Goal: Information Seeking & Learning: Learn about a topic

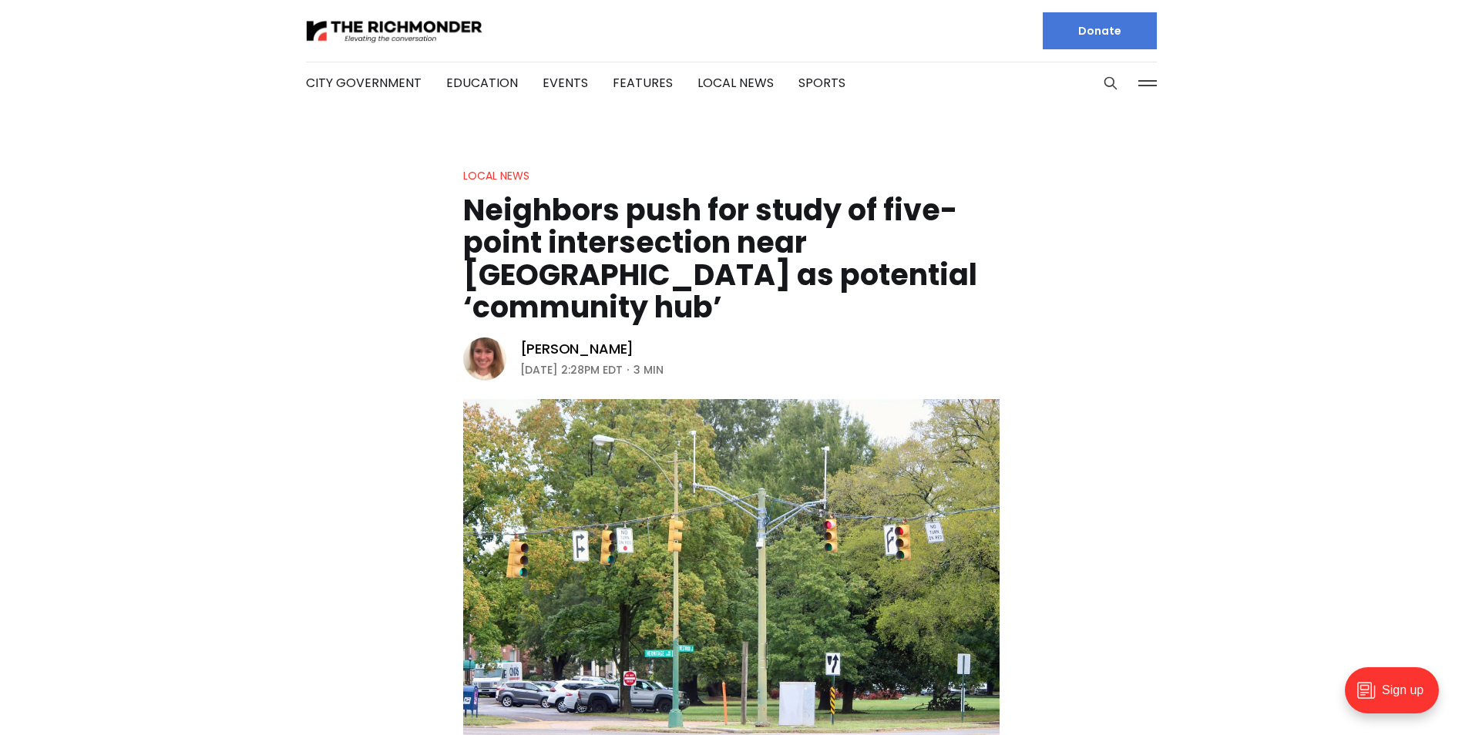
click at [492, 338] on img at bounding box center [484, 359] width 43 height 43
click at [556, 340] on link "[PERSON_NAME]" at bounding box center [577, 349] width 114 height 18
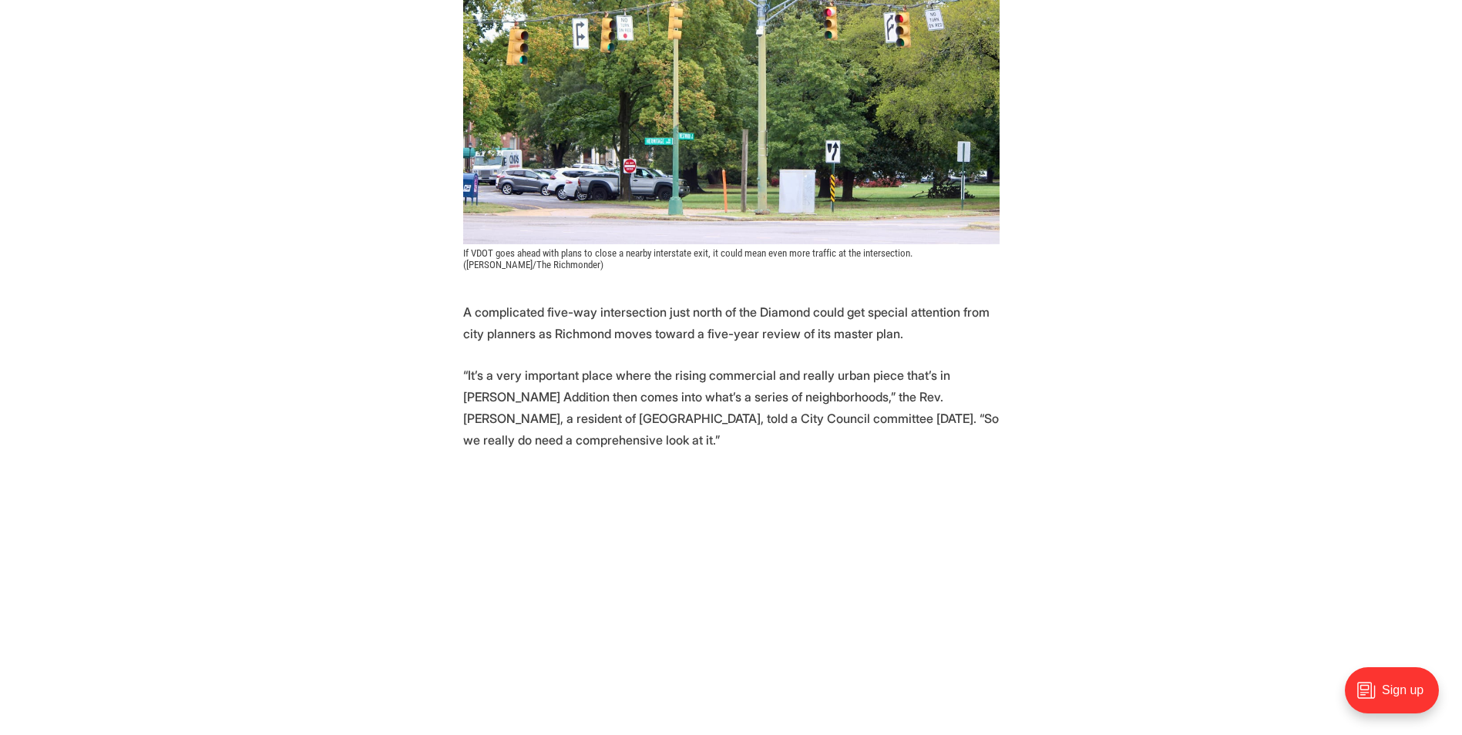
scroll to position [539, 0]
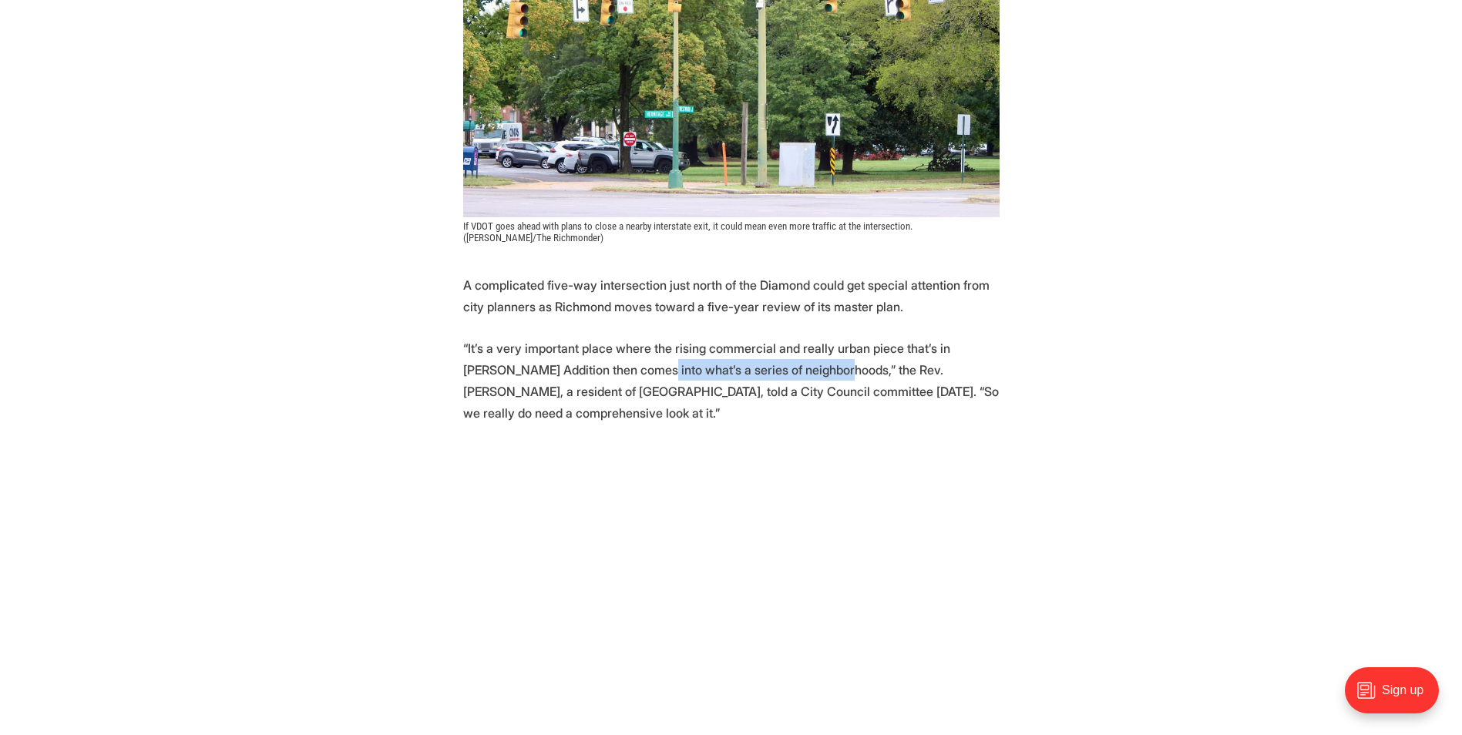
drag, startPoint x: 603, startPoint y: 337, endPoint x: 785, endPoint y: 341, distance: 181.9
click at [785, 341] on p "“It’s a very important place where the rising commercial and really urban piece…" at bounding box center [731, 381] width 536 height 86
click at [552, 338] on p "“It’s a very important place where the rising commercial and really urban piece…" at bounding box center [731, 381] width 536 height 86
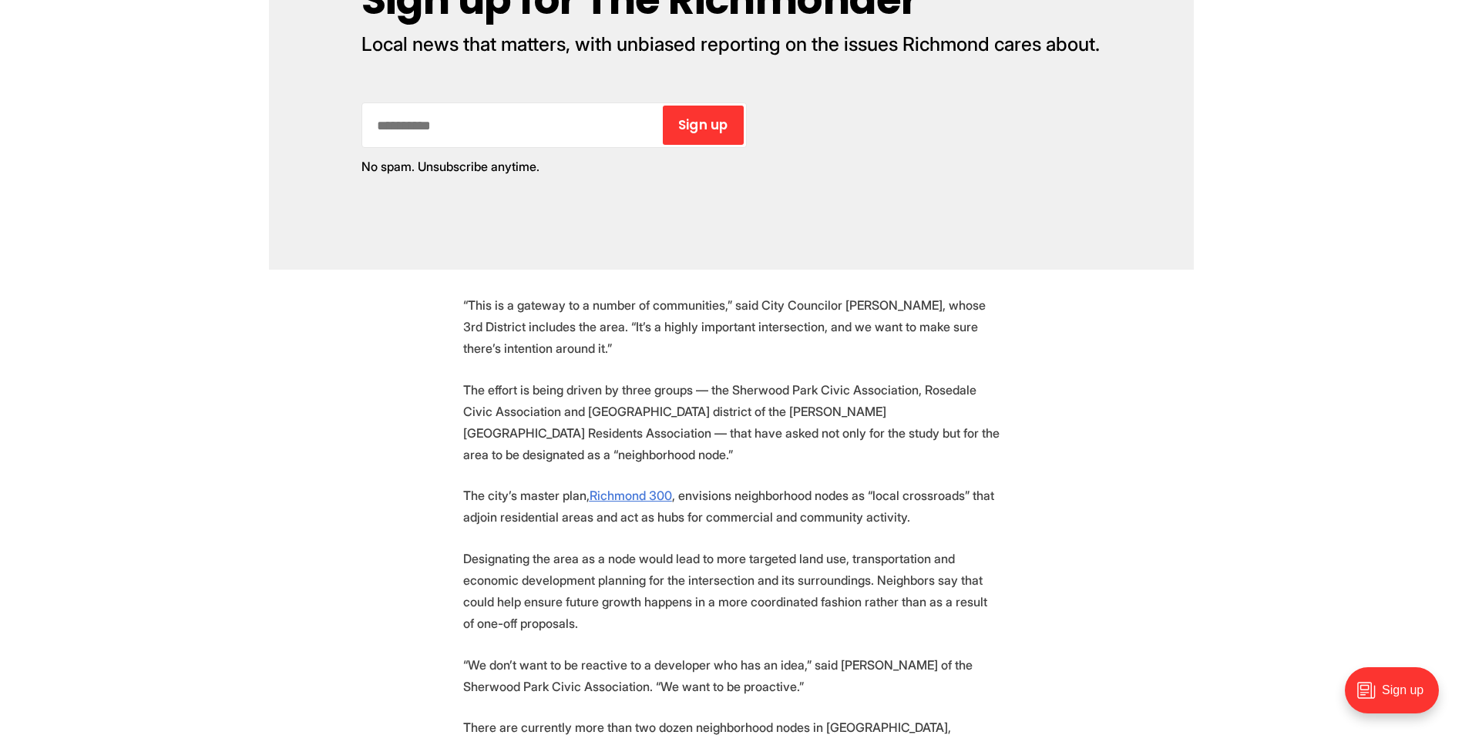
scroll to position [1724, 0]
drag, startPoint x: 467, startPoint y: 653, endPoint x: 862, endPoint y: 696, distance: 397.7
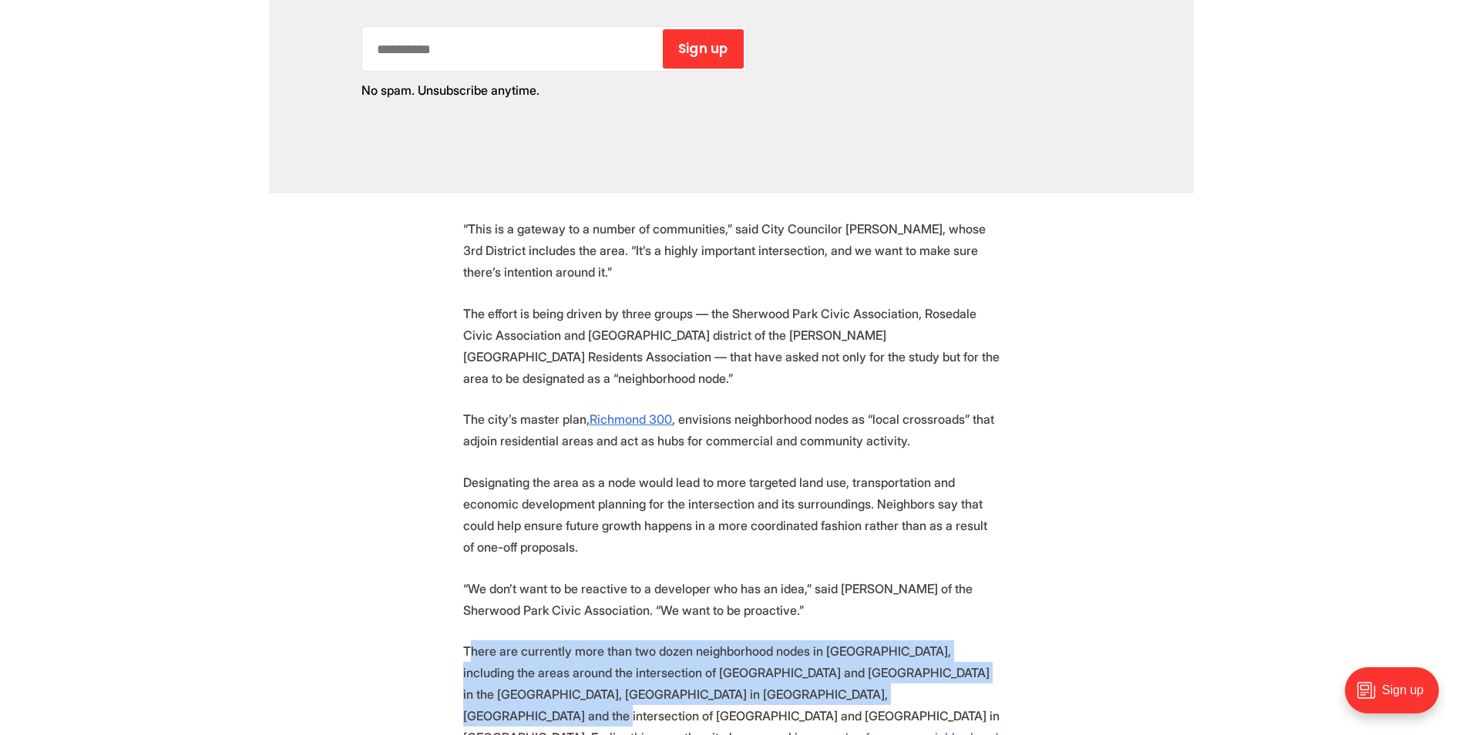
scroll to position [1955, 0]
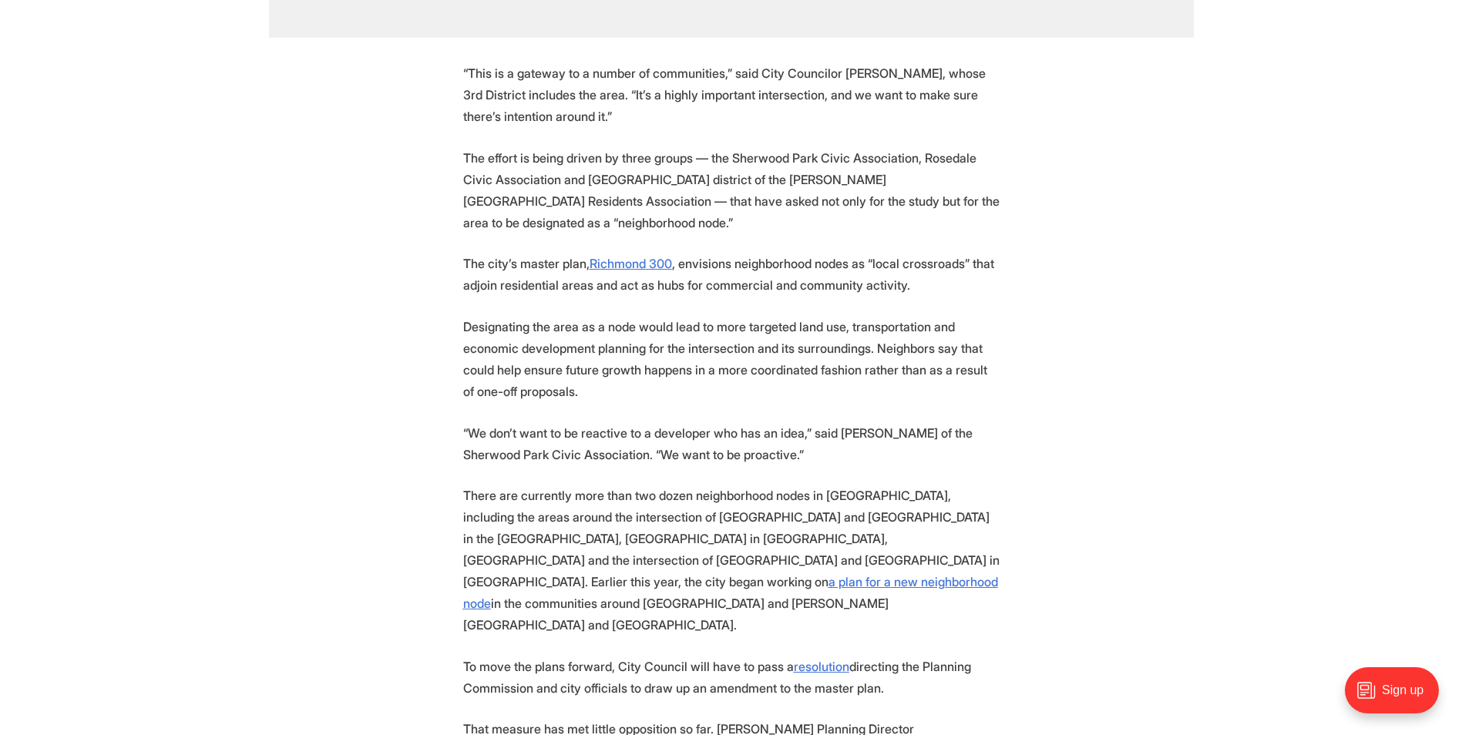
click at [715, 316] on p "Designating the area as a node would lead to more targeted land use, transporta…" at bounding box center [731, 359] width 536 height 86
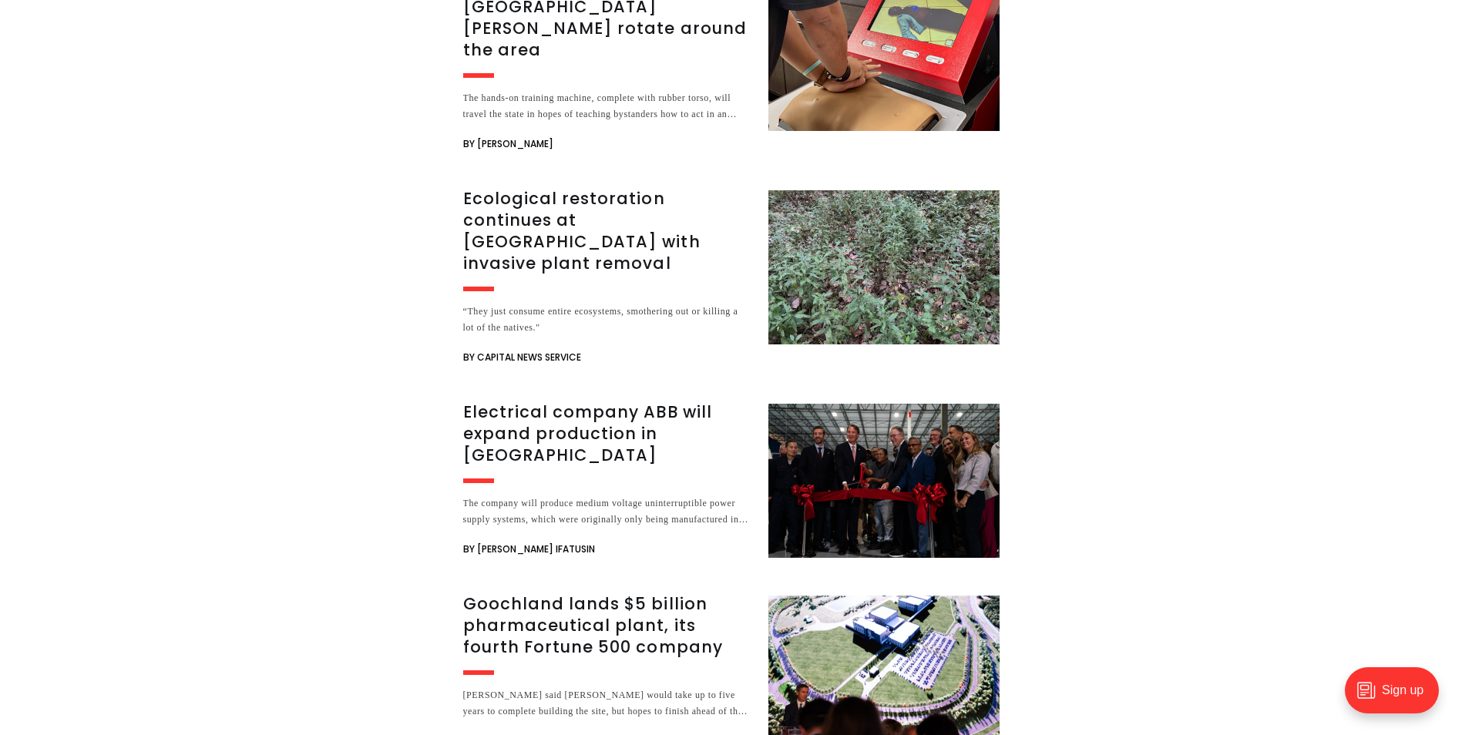
scroll to position [3188, 0]
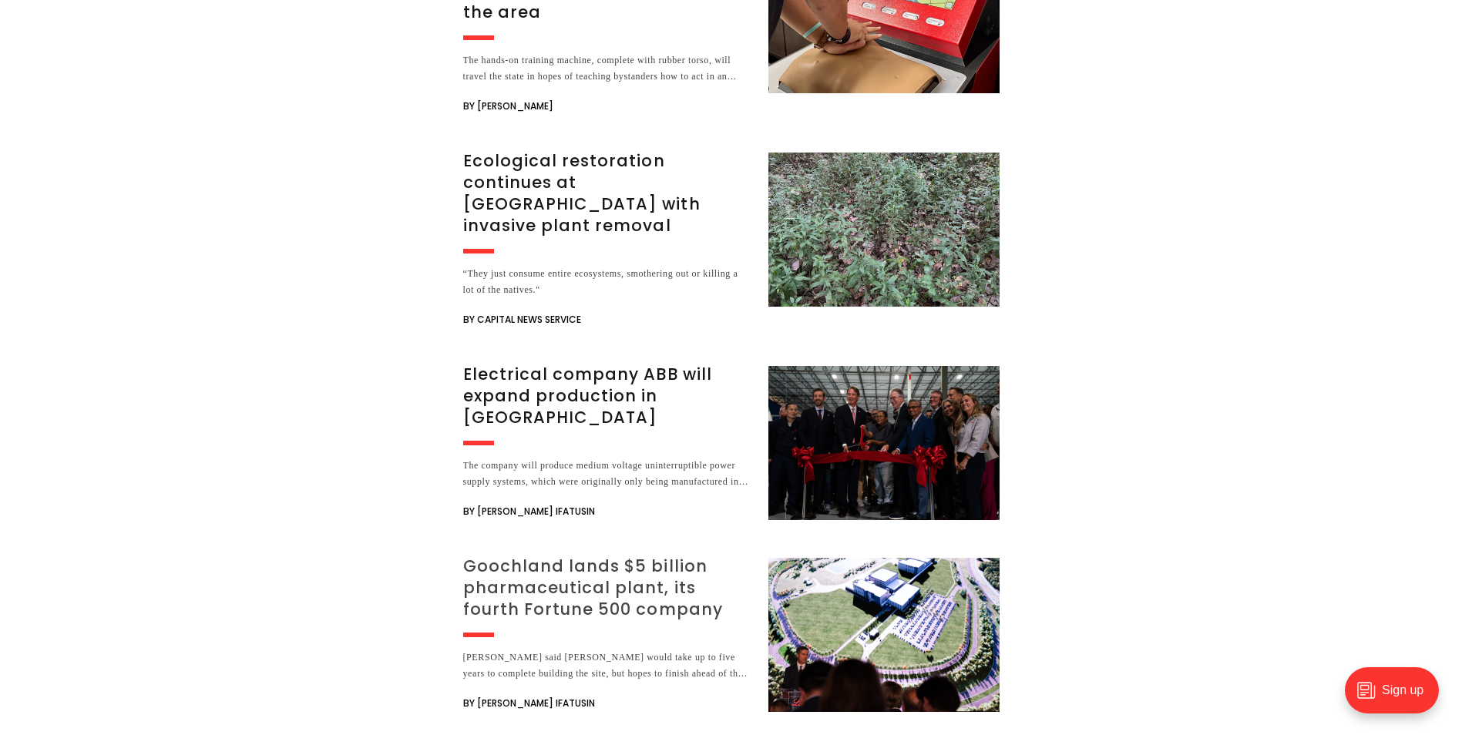
click at [590, 556] on h3 "Goochland lands $5 billion pharmaceutical plant, its fourth Fortune 500 company" at bounding box center [606, 588] width 287 height 65
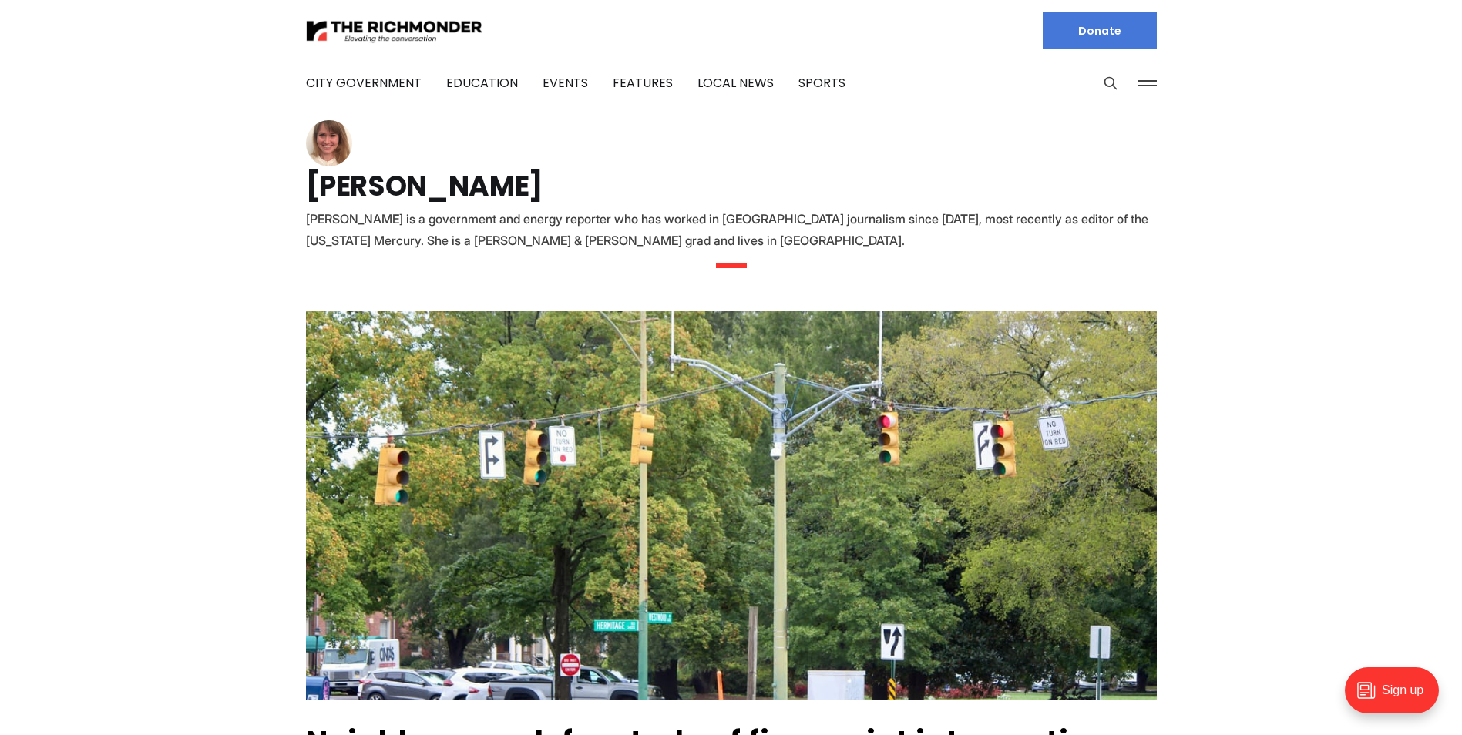
click at [330, 143] on img at bounding box center [329, 143] width 46 height 46
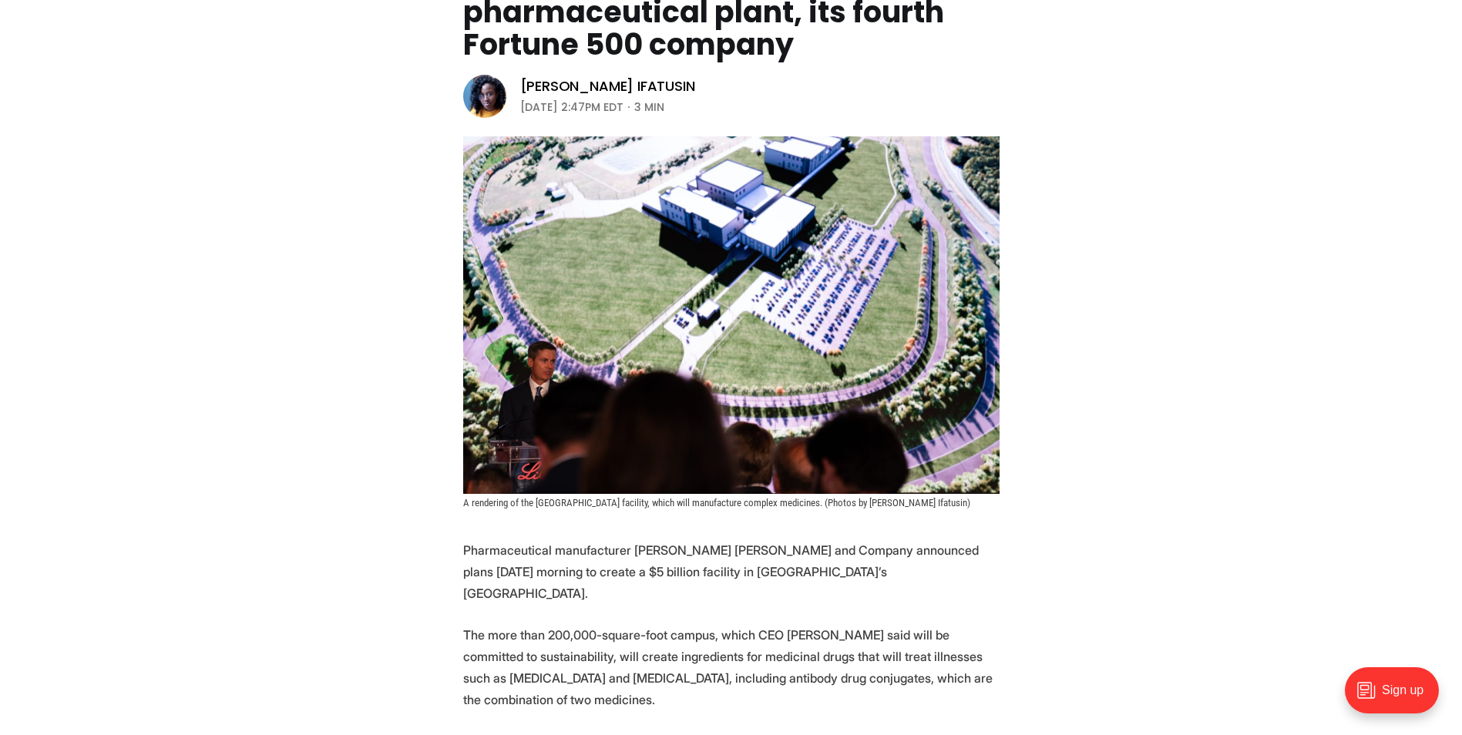
scroll to position [231, 0]
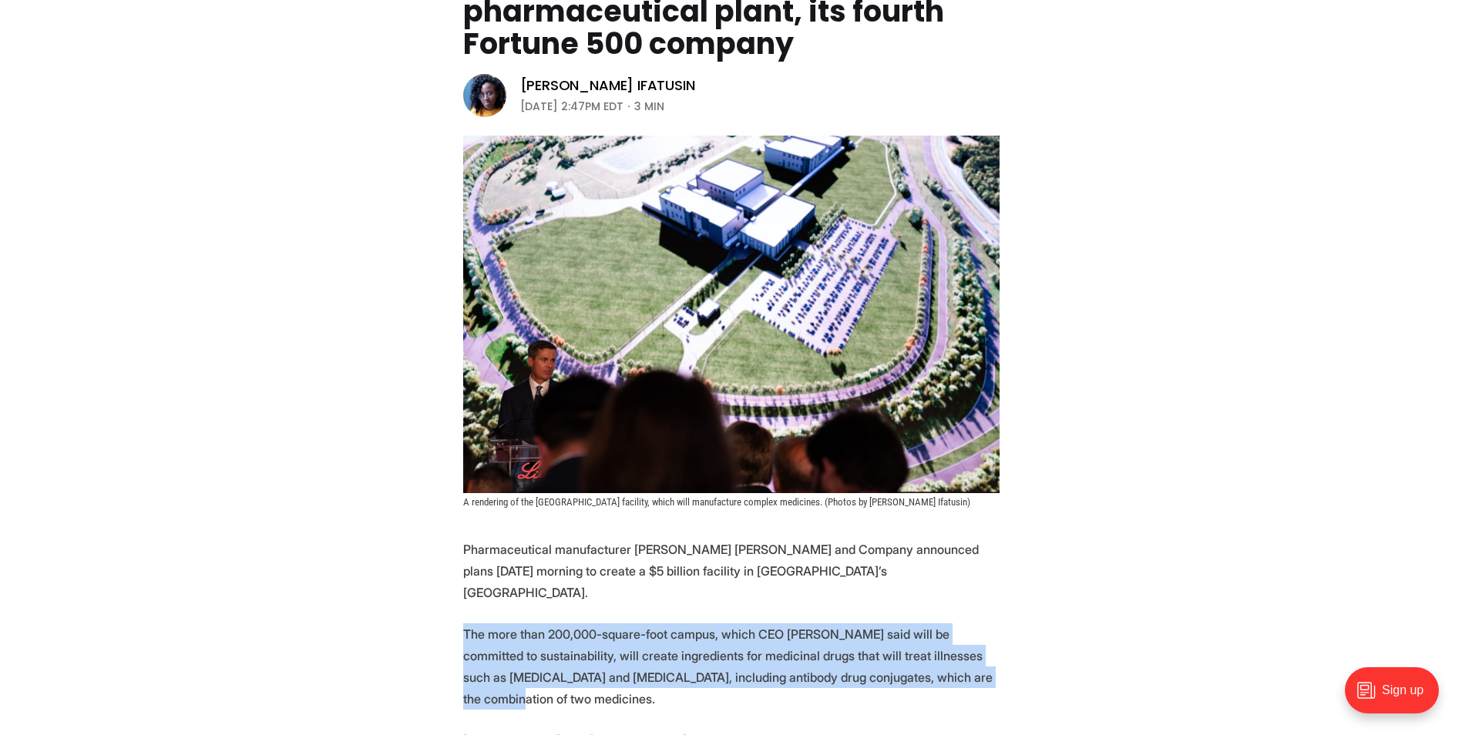
drag, startPoint x: 465, startPoint y: 610, endPoint x: 938, endPoint y: 654, distance: 474.5
click at [938, 654] on p "The more than 200,000-square-foot campus, which CEO David A. Ricks said will be…" at bounding box center [731, 666] width 536 height 86
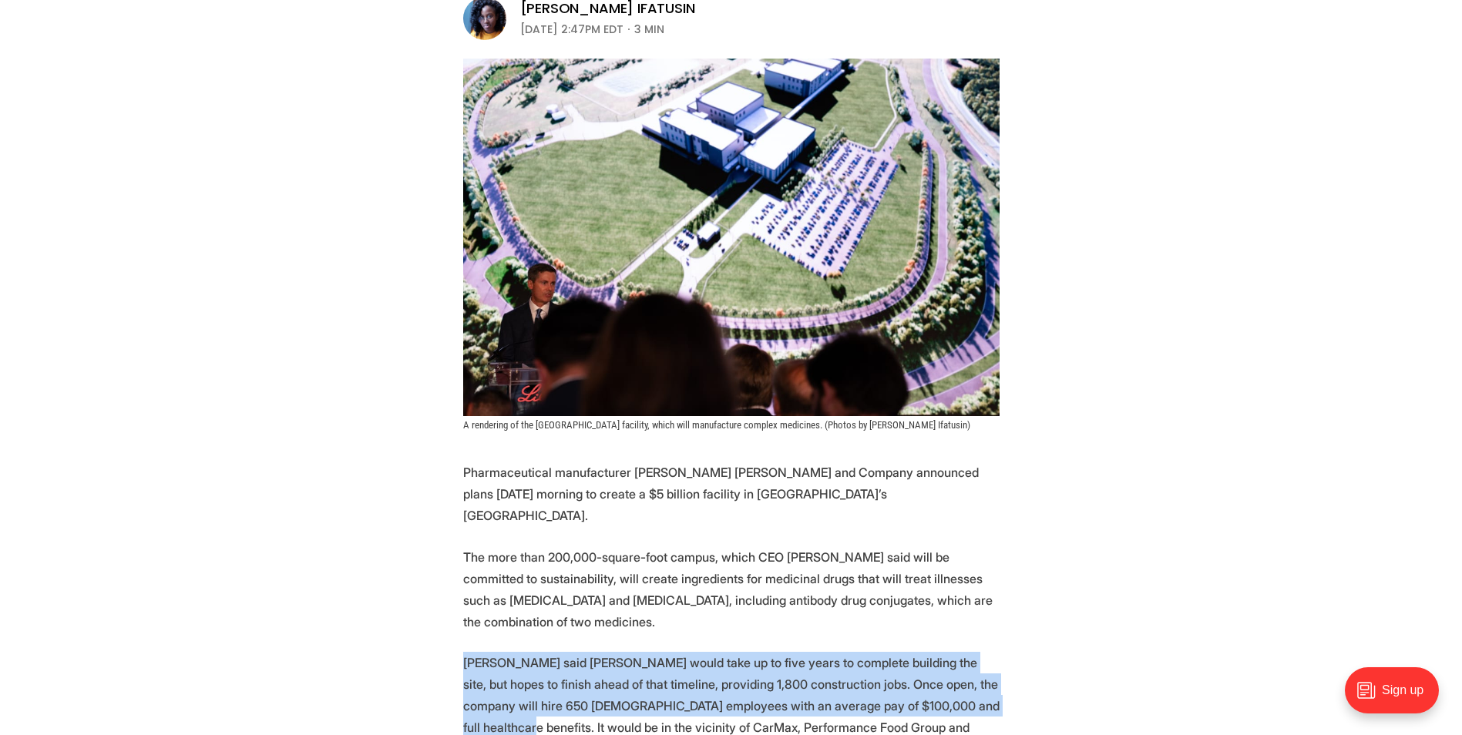
drag, startPoint x: 462, startPoint y: 642, endPoint x: 931, endPoint y: 684, distance: 471.2
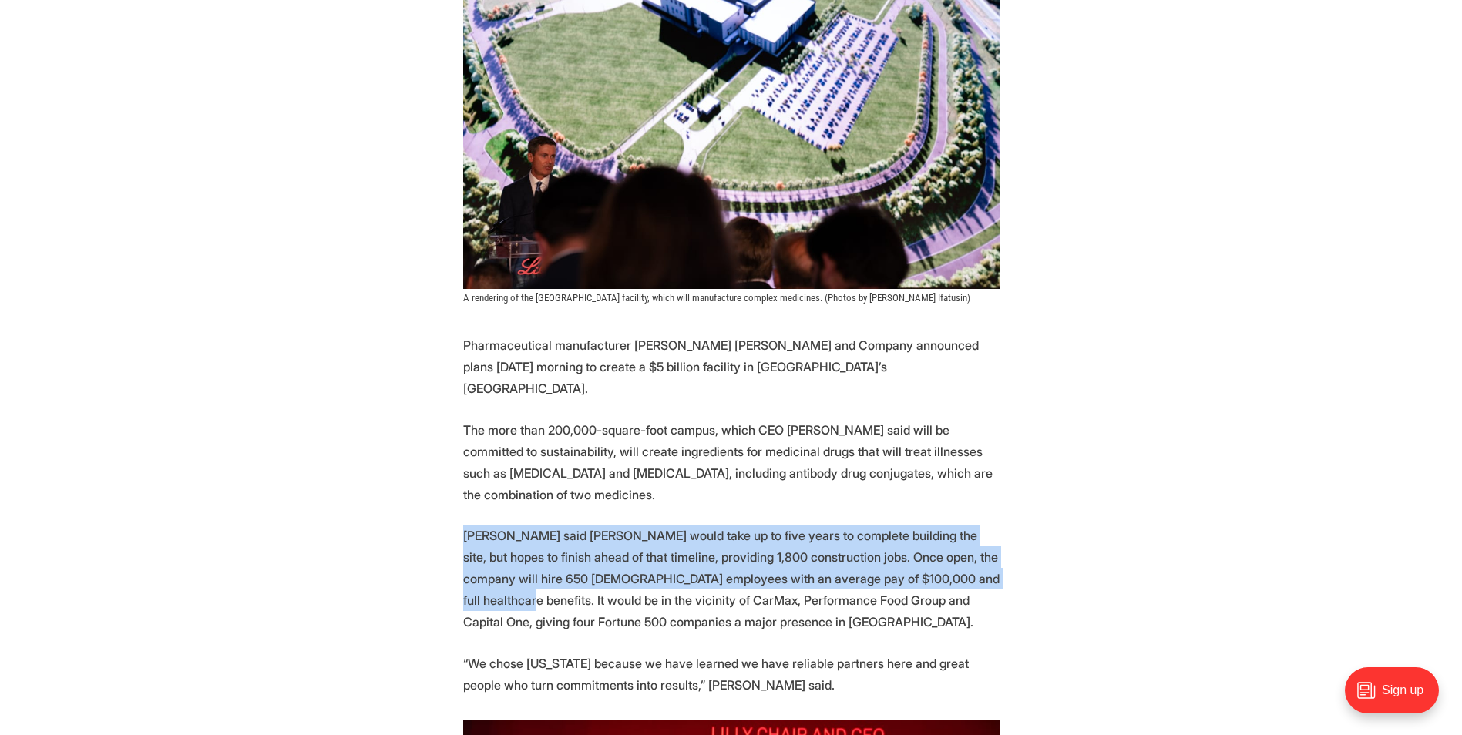
scroll to position [462, 0]
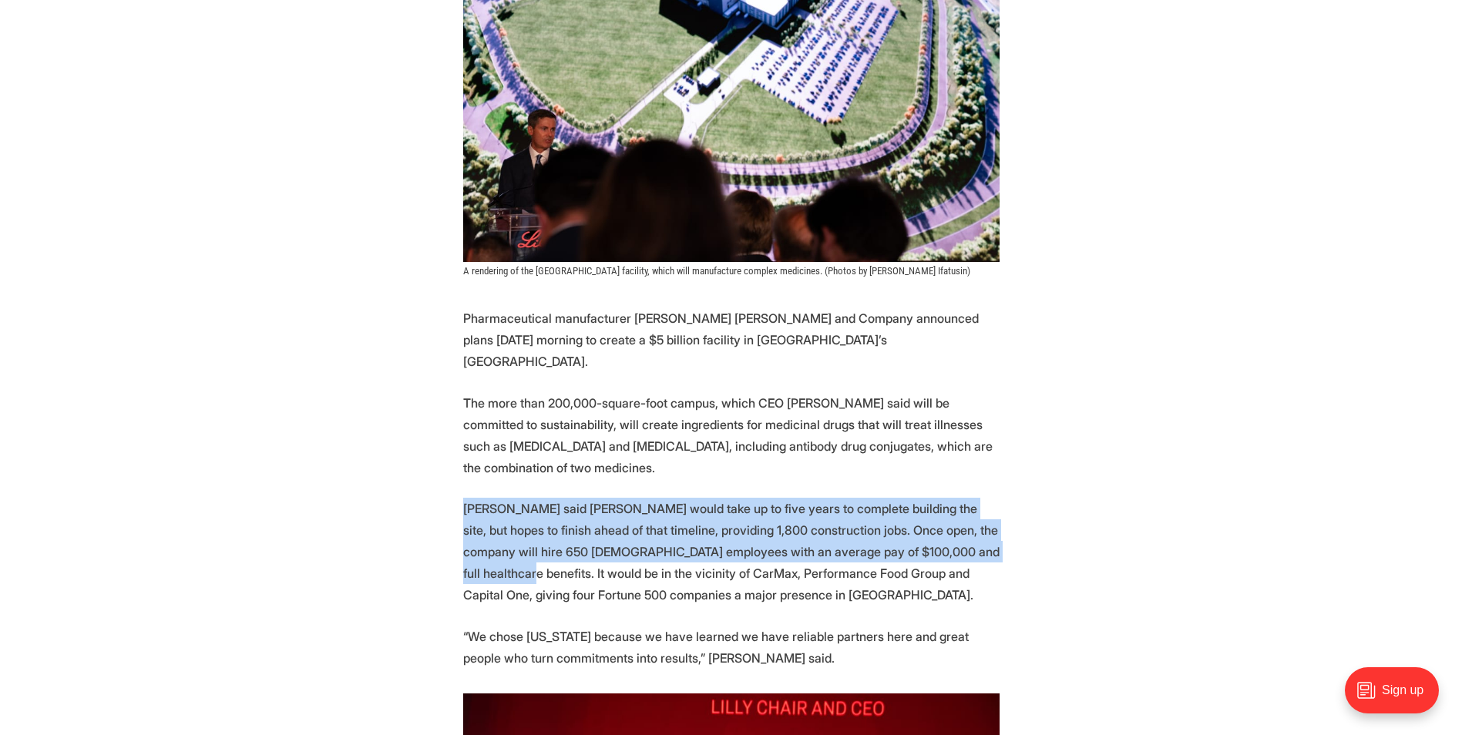
click at [864, 539] on p "Ricks said Lilly would take up to five years to complete building the site, but…" at bounding box center [731, 552] width 536 height 108
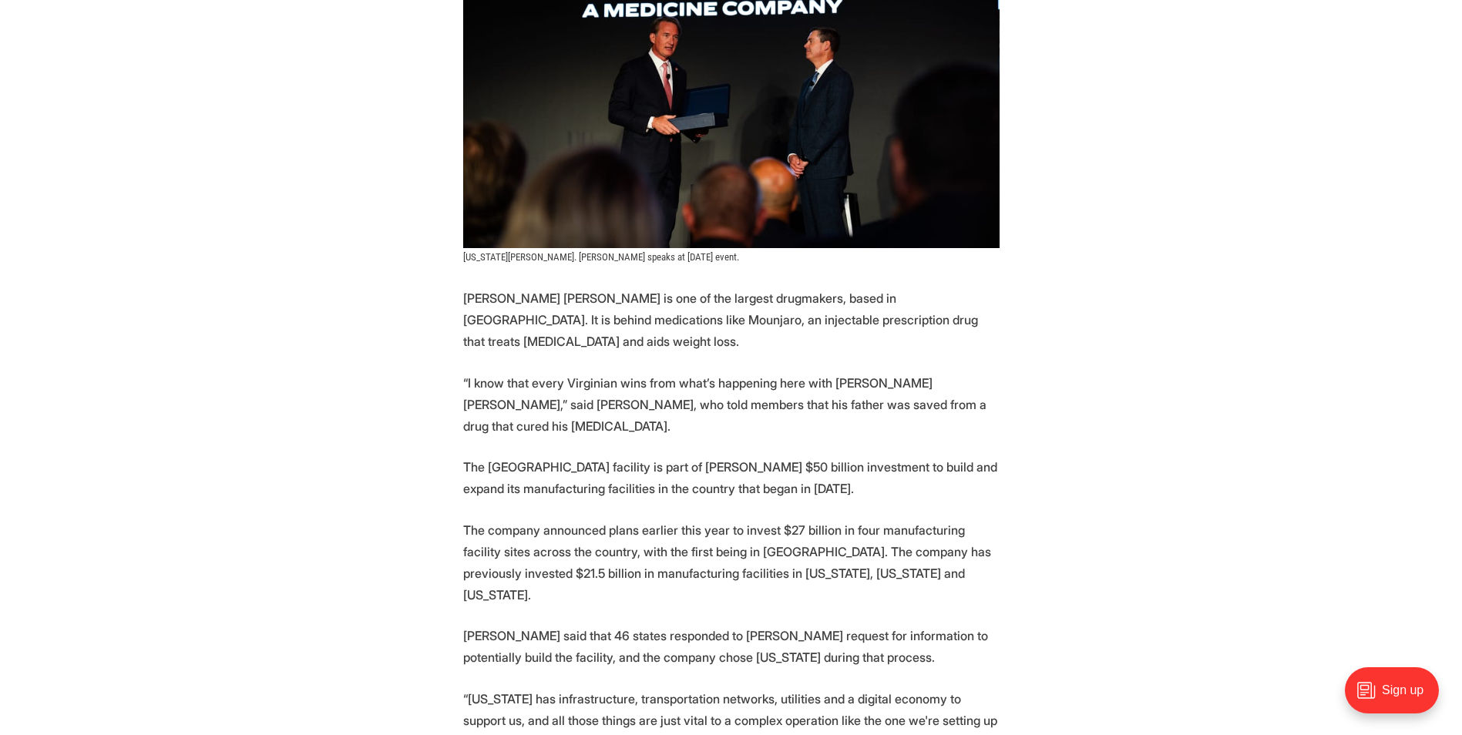
scroll to position [2851, 0]
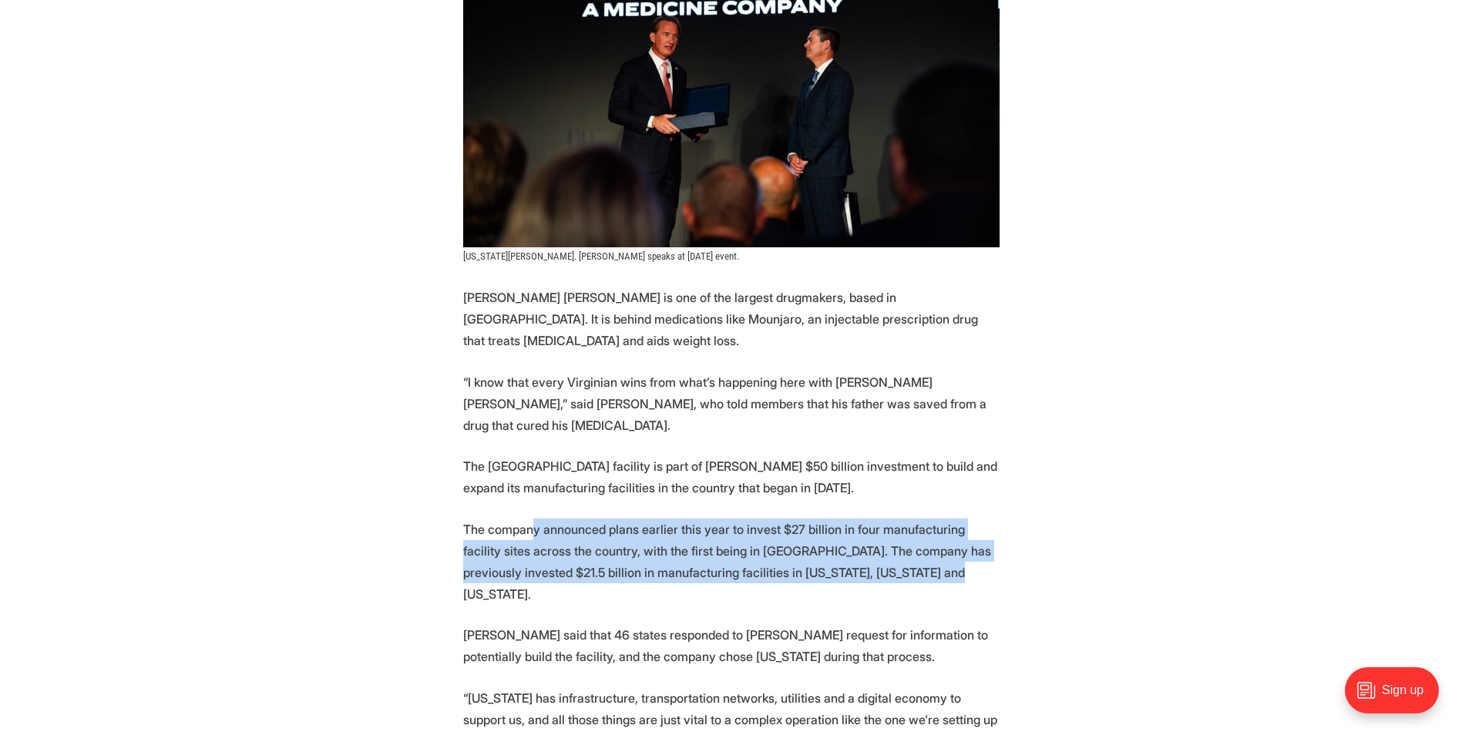
drag, startPoint x: 536, startPoint y: 467, endPoint x: 879, endPoint y: 512, distance: 345.9
click at [879, 519] on p "The company announced plans earlier this year to invest $27 billion in four man…" at bounding box center [731, 562] width 536 height 86
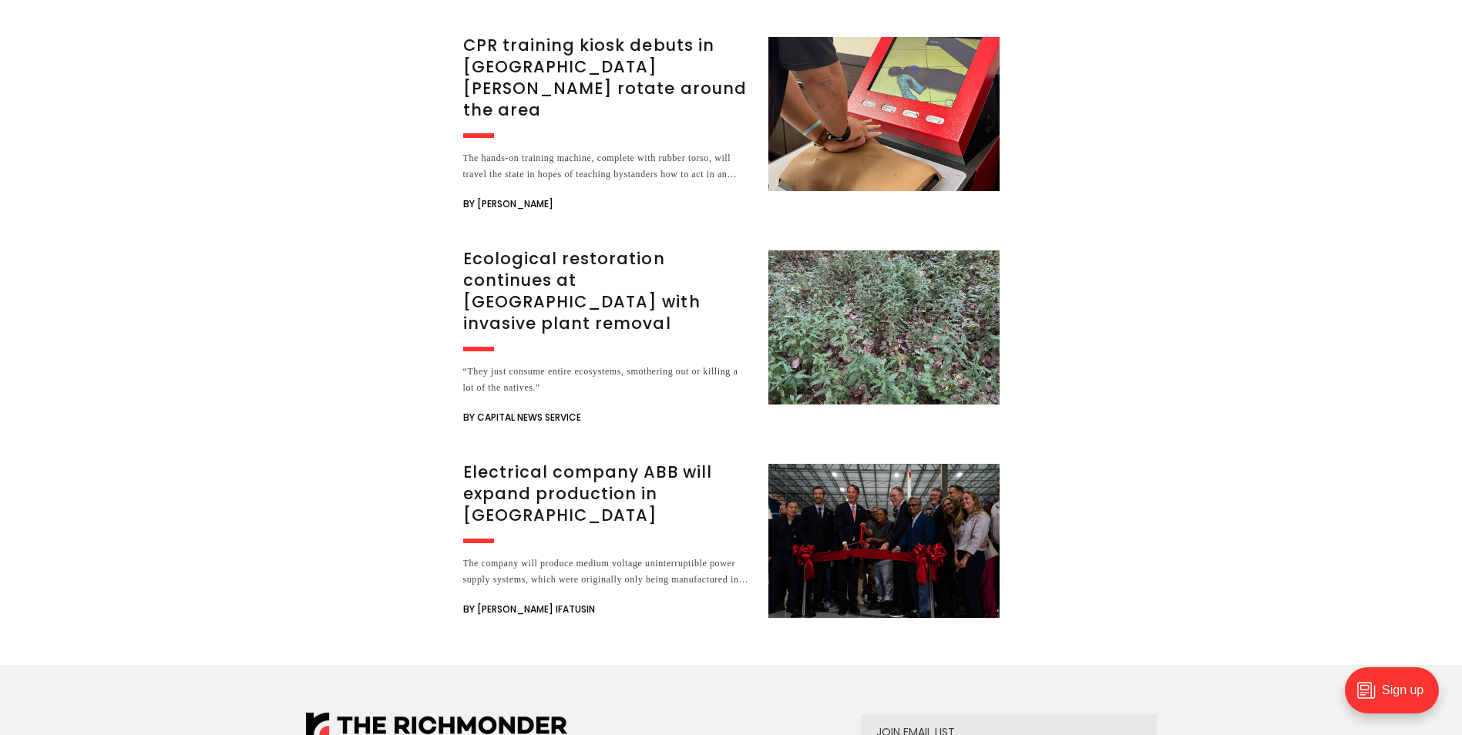
scroll to position [4239, 0]
